Goal: Information Seeking & Learning: Learn about a topic

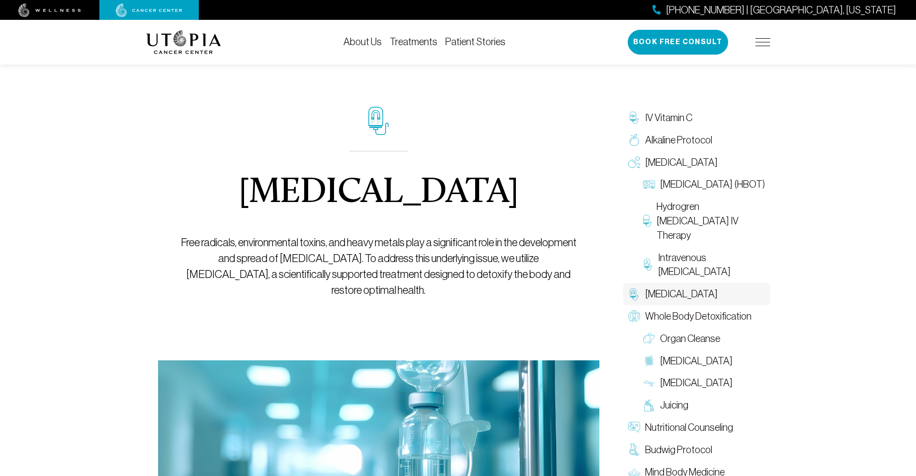
click at [548, 140] on div "Chelation Therapy Free radicals, environmental toxins, and heavy metals play a …" at bounding box center [378, 203] width 396 height 316
click at [465, 148] on div "Chelation Therapy Free radicals, environmental toxins, and heavy metals play a …" at bounding box center [378, 203] width 396 height 316
drag, startPoint x: 472, startPoint y: 145, endPoint x: 503, endPoint y: 142, distance: 31.0
click at [480, 143] on div "Chelation Therapy Free radicals, environmental toxins, and heavy metals play a …" at bounding box center [378, 203] width 396 height 316
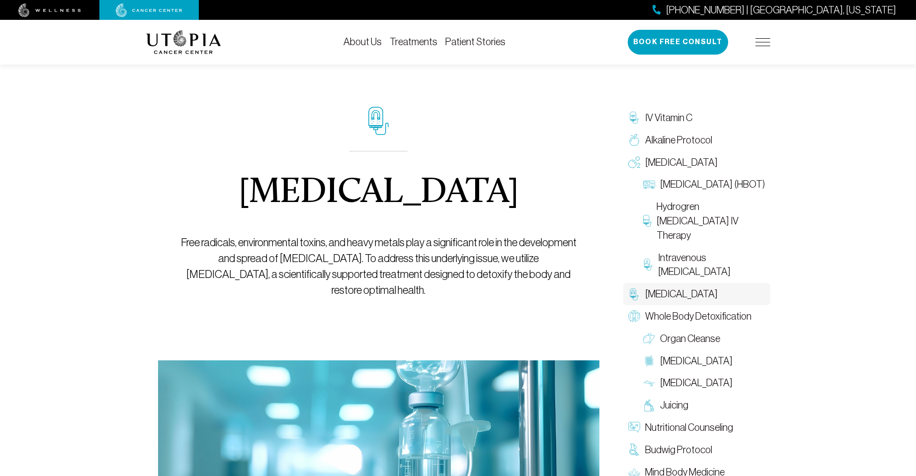
click at [764, 44] on img at bounding box center [762, 42] width 15 height 8
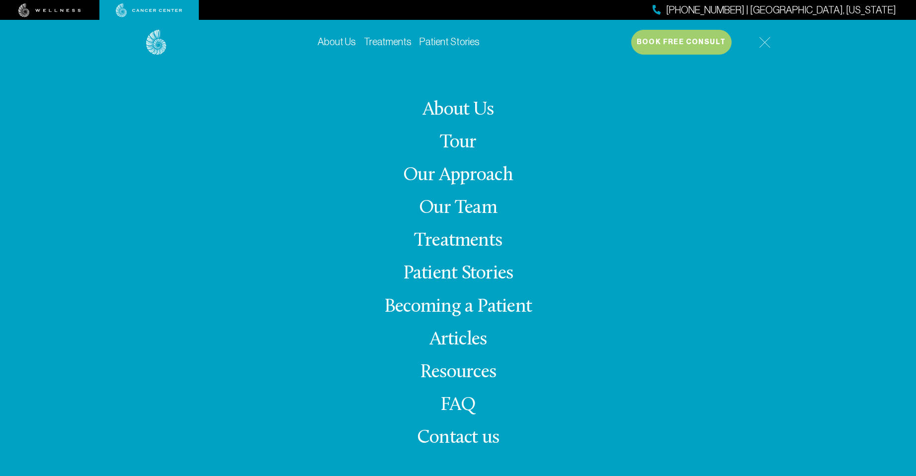
scroll to position [50, 0]
